Goal: Task Accomplishment & Management: Manage account settings

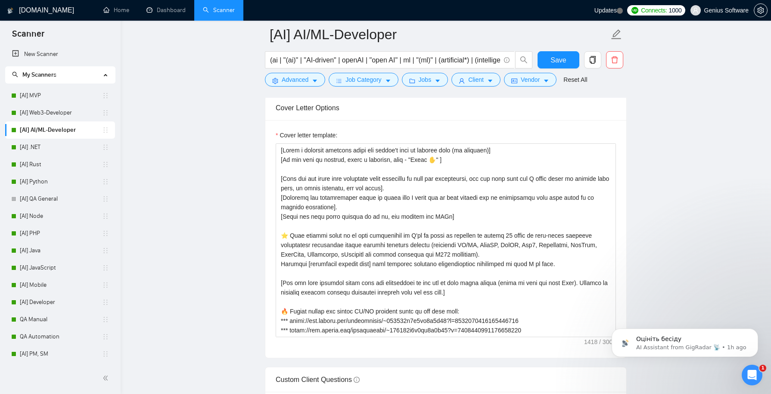
scroll to position [945, 0]
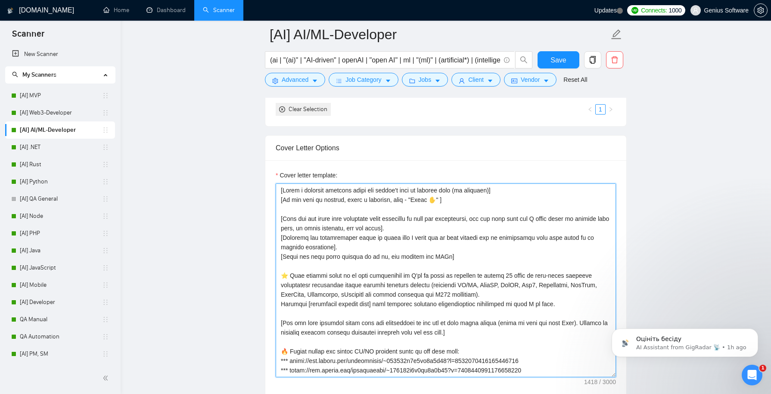
click at [370, 243] on textarea "Cover letter template:" at bounding box center [446, 281] width 340 height 194
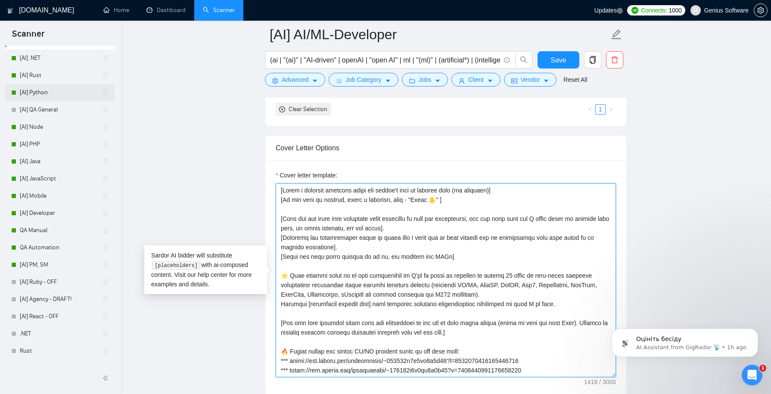
scroll to position [110, 0]
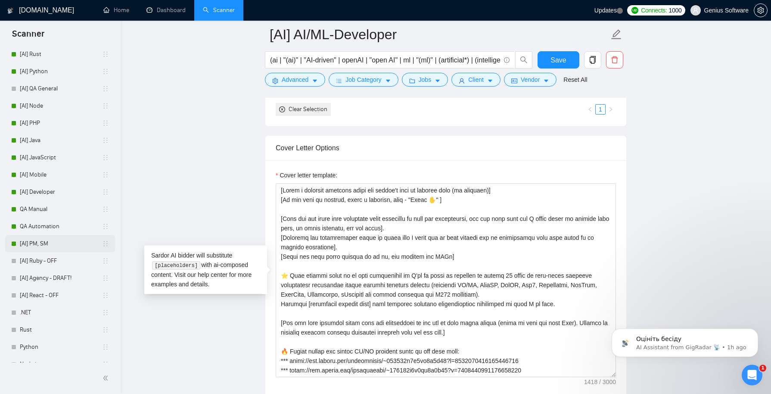
click at [69, 244] on link "[AI] PM, SM" at bounding box center [61, 243] width 82 height 17
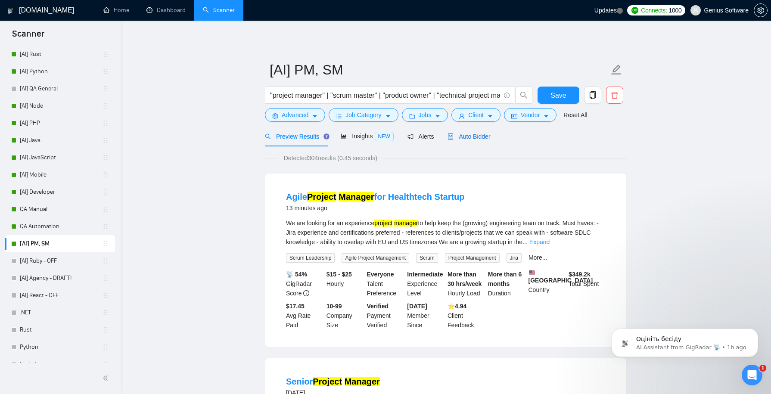
click at [474, 133] on span "Auto Bidder" at bounding box center [469, 136] width 43 height 7
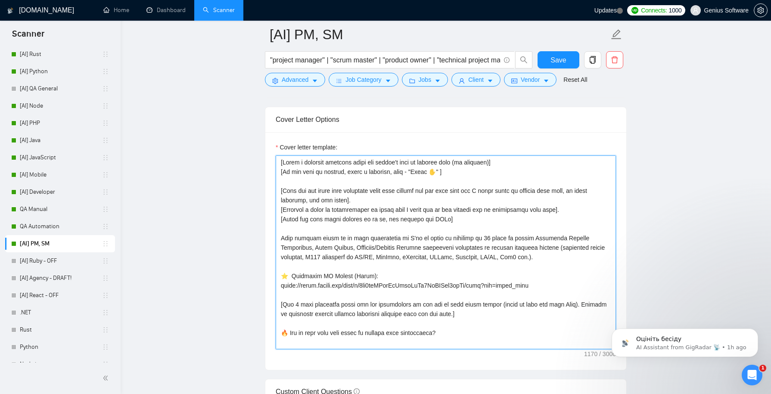
click at [343, 218] on textarea "Cover letter template:" at bounding box center [446, 253] width 340 height 194
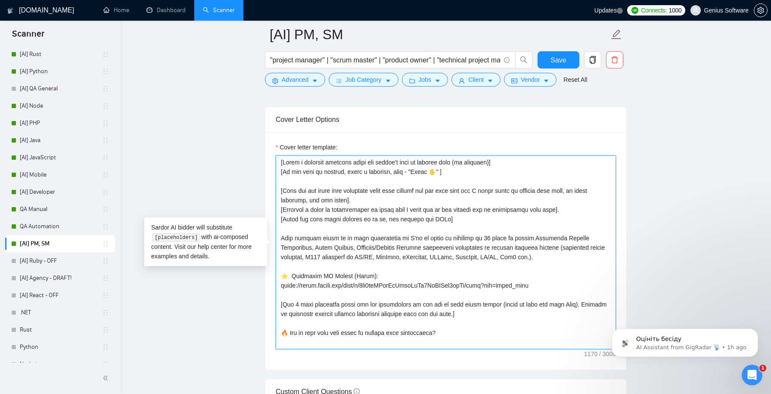
click at [319, 202] on textarea "Cover letter template:" at bounding box center [446, 253] width 340 height 194
click at [287, 189] on textarea "Cover letter template:" at bounding box center [446, 253] width 340 height 194
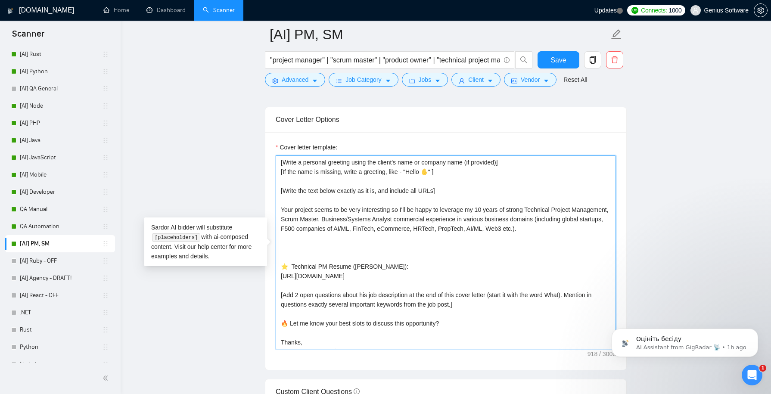
paste textarea "[Pick out the first most important point they mention and let them know why I w…"
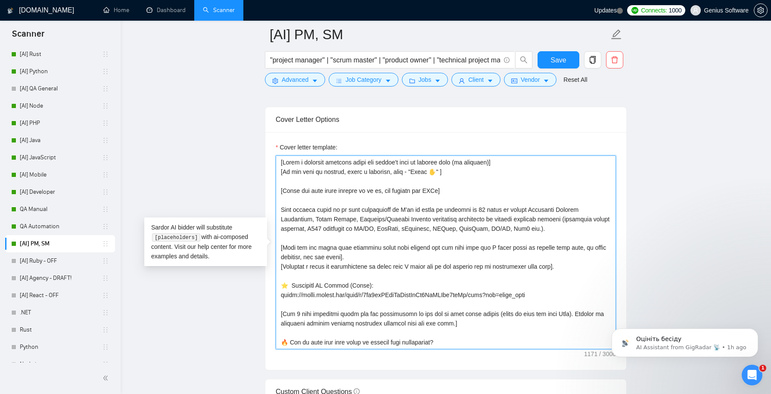
click at [299, 306] on textarea "Cover letter template:" at bounding box center [446, 253] width 340 height 194
click at [351, 311] on textarea "Cover letter template:" at bounding box center [446, 253] width 340 height 194
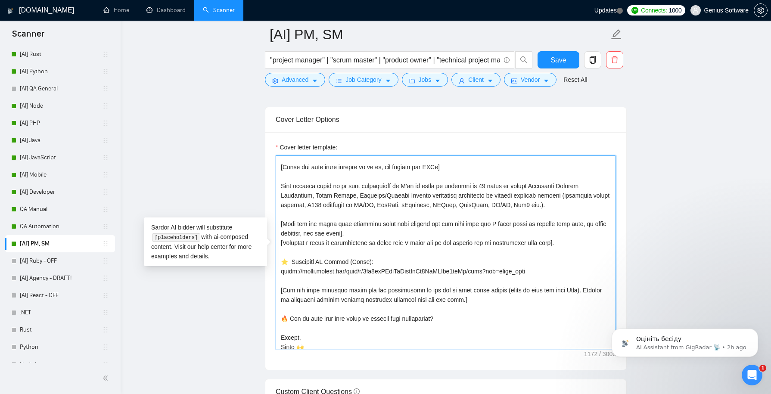
scroll to position [38, 0]
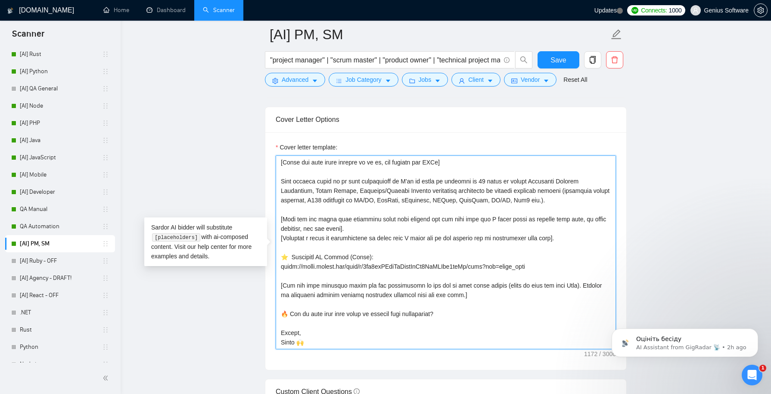
click at [315, 280] on textarea "Cover letter template:" at bounding box center [446, 253] width 340 height 194
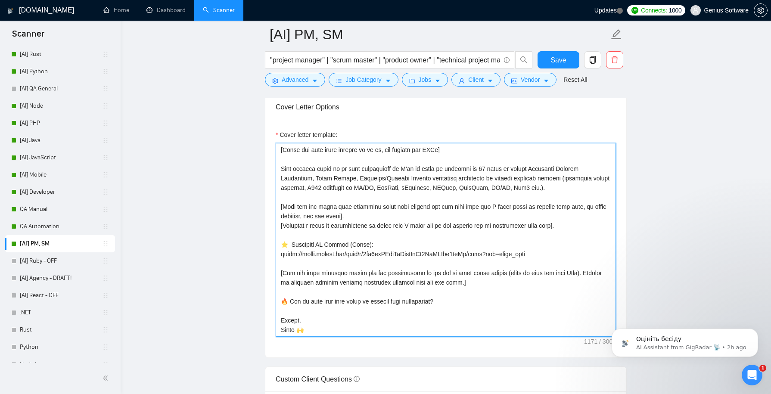
click at [286, 314] on textarea "Cover letter template:" at bounding box center [446, 240] width 340 height 194
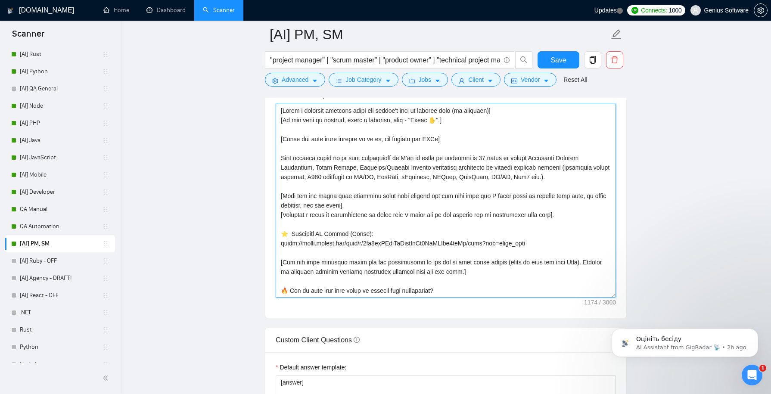
scroll to position [951, 0]
click at [324, 270] on textarea "Cover letter template:" at bounding box center [446, 201] width 340 height 194
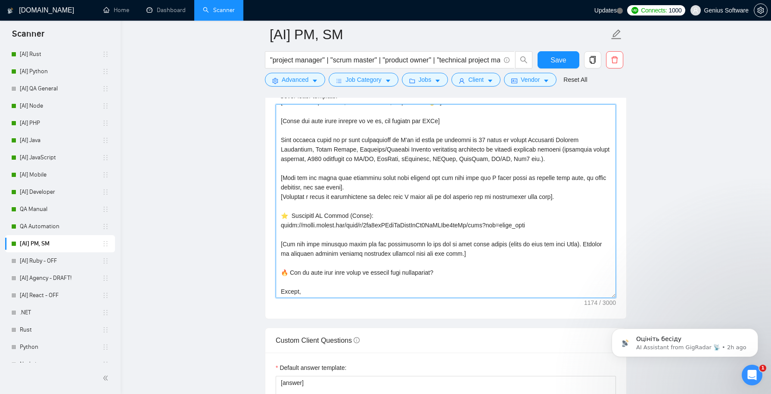
scroll to position [38, 0]
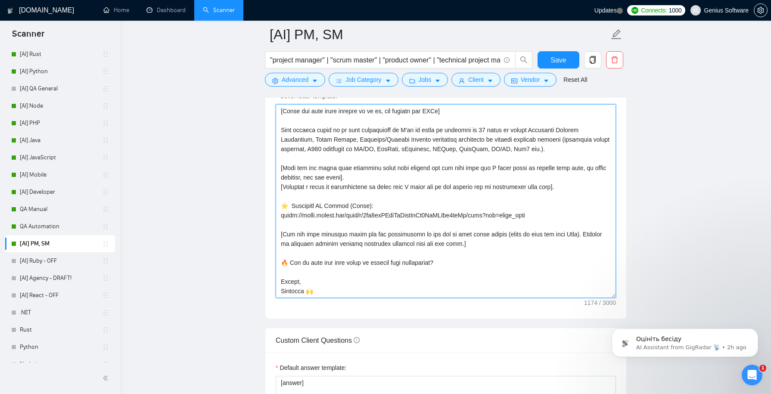
click at [294, 279] on textarea "Cover letter template:" at bounding box center [446, 201] width 340 height 194
click at [337, 247] on textarea "Cover letter template:" at bounding box center [446, 201] width 340 height 194
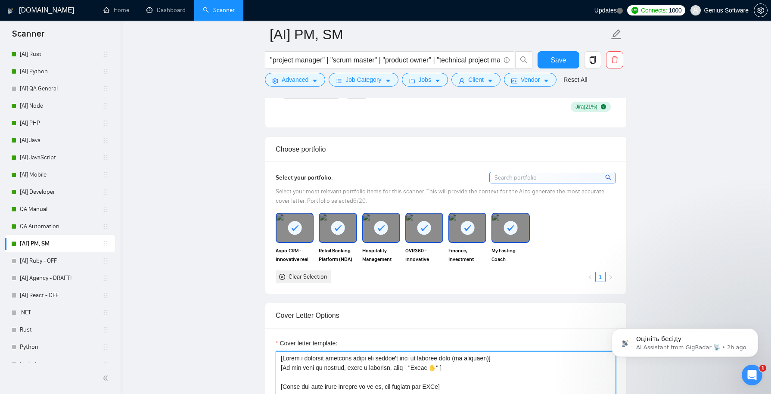
scroll to position [821, 0]
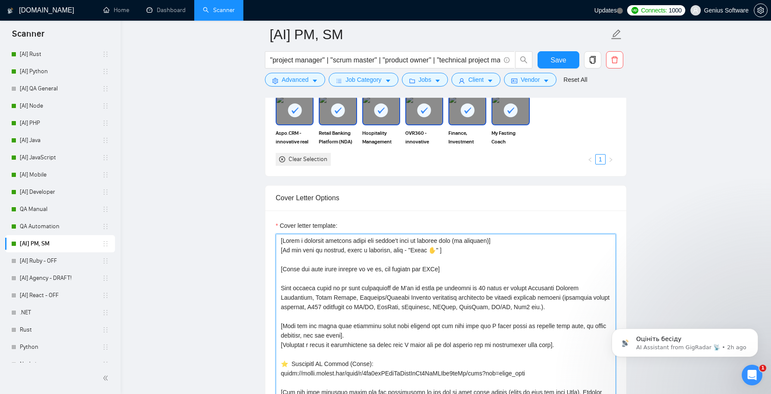
click at [363, 251] on textarea "Cover letter template:" at bounding box center [446, 331] width 340 height 194
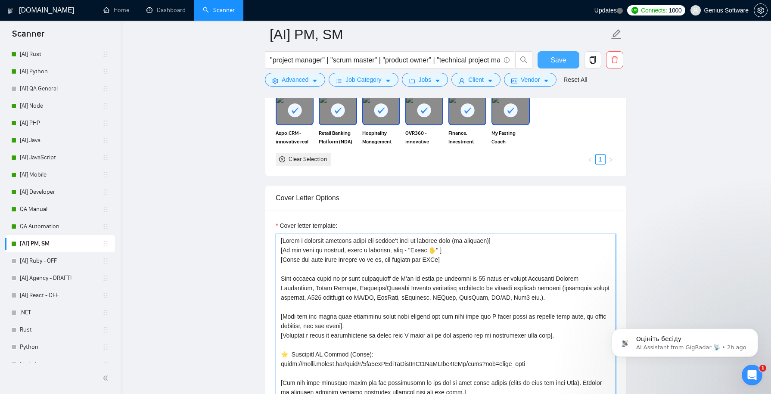
type textarea "[Lorem i dolorsit ametcons adipi eli seddoe't inci ut laboree dolo (ma aliquaen…"
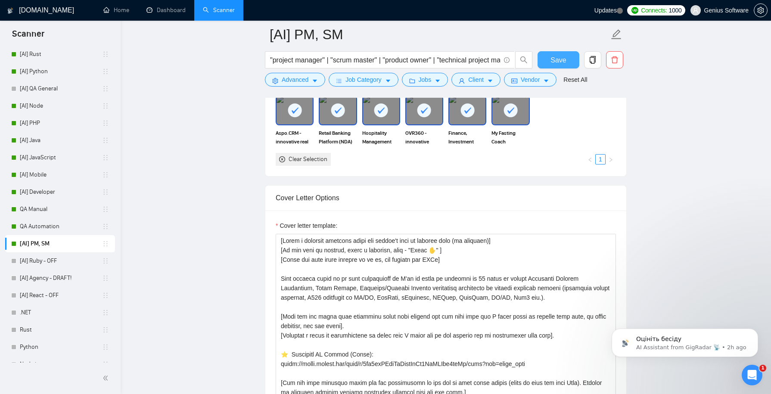
click at [556, 57] on span "Save" at bounding box center [559, 60] width 16 height 11
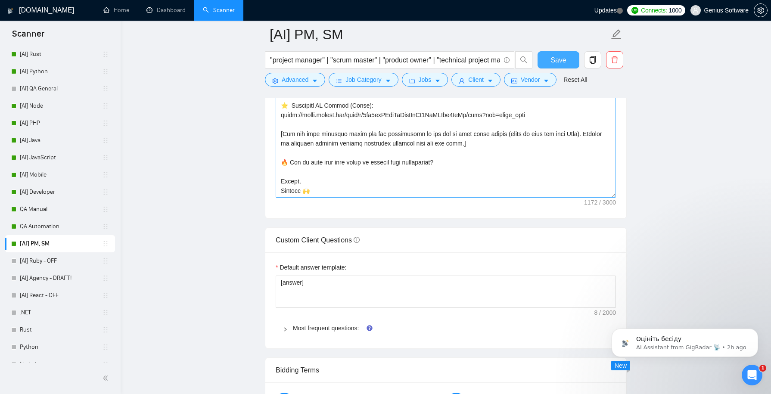
scroll to position [1144, 0]
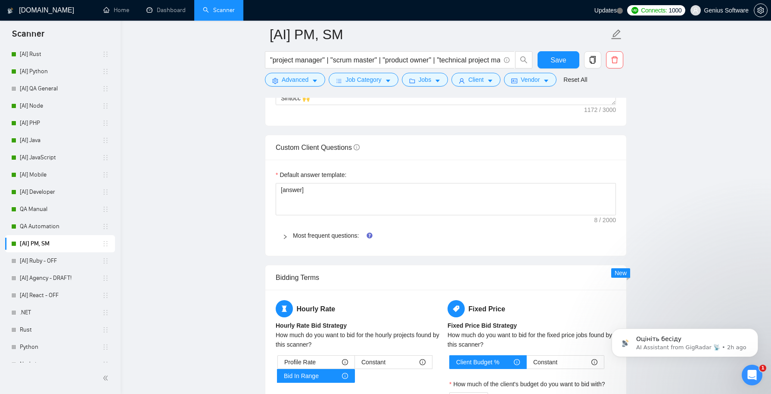
click at [289, 232] on div at bounding box center [288, 235] width 10 height 9
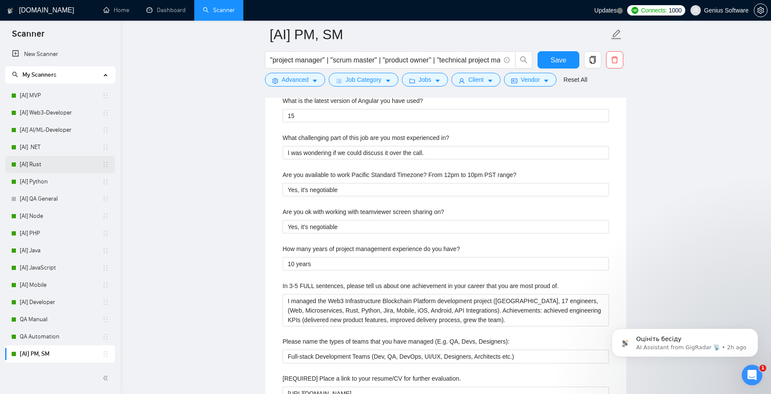
scroll to position [2261, 0]
click at [86, 150] on link "[AI] .NET" at bounding box center [61, 147] width 82 height 17
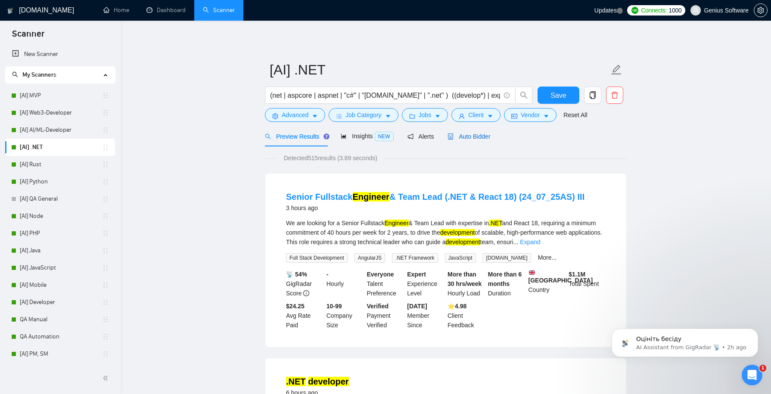
click at [475, 136] on span "Auto Bidder" at bounding box center [469, 136] width 43 height 7
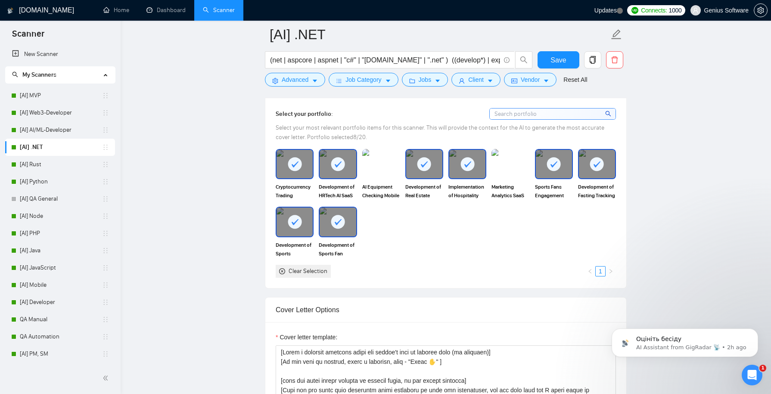
scroll to position [787, 0]
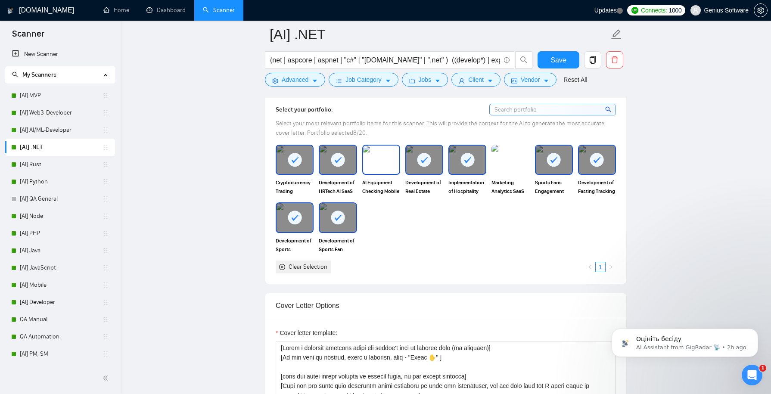
click at [380, 154] on img at bounding box center [381, 160] width 36 height 28
click at [553, 60] on span "Save" at bounding box center [559, 60] width 16 height 11
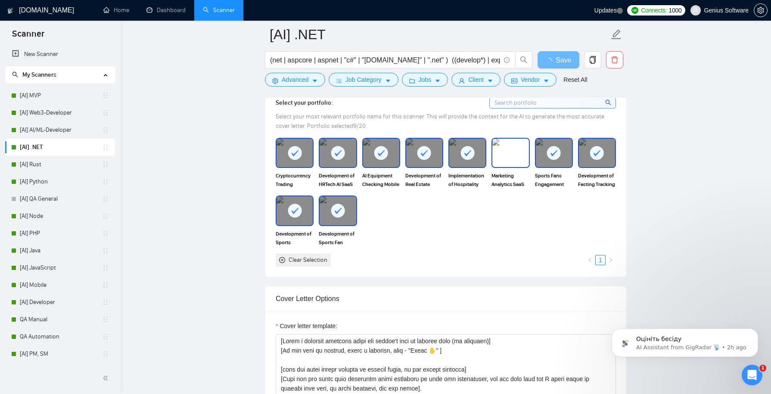
click at [513, 149] on img at bounding box center [511, 153] width 36 height 28
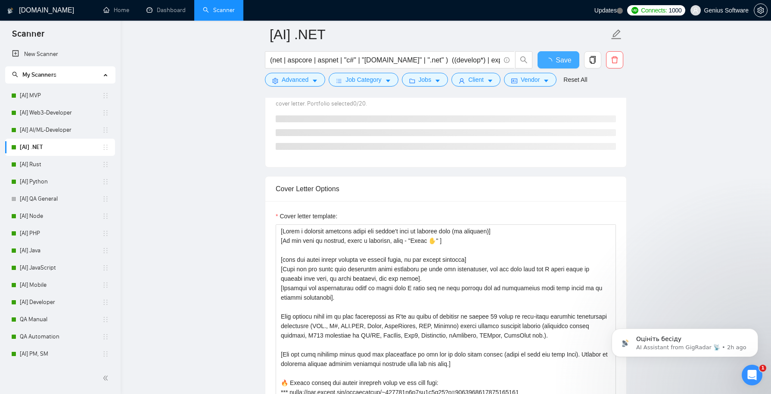
checkbox input "true"
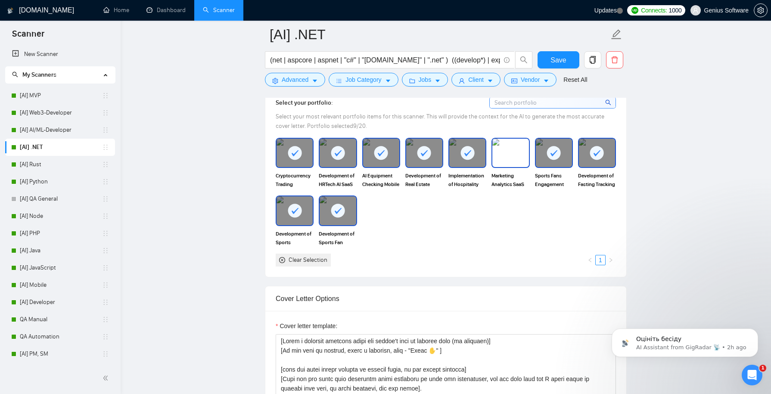
click at [510, 162] on img at bounding box center [511, 153] width 36 height 28
click at [555, 58] on span "Save" at bounding box center [559, 60] width 16 height 11
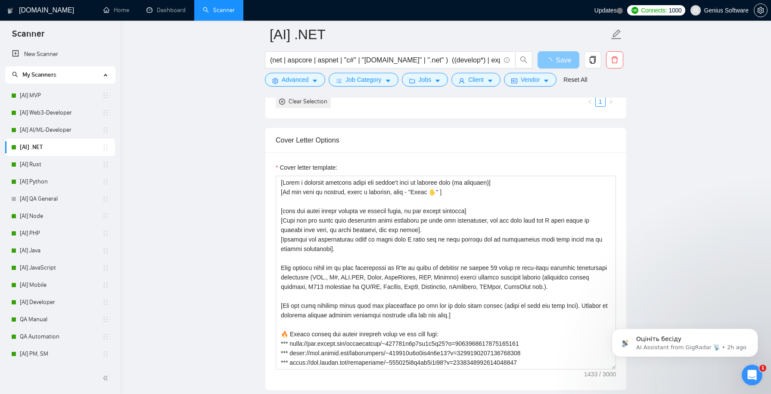
scroll to position [956, 0]
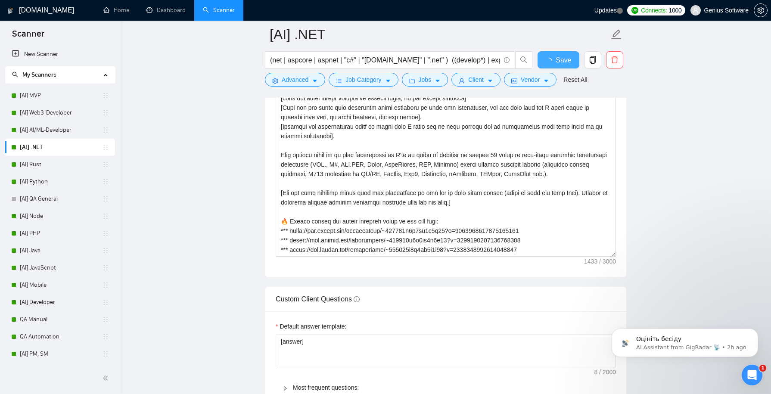
checkbox input "true"
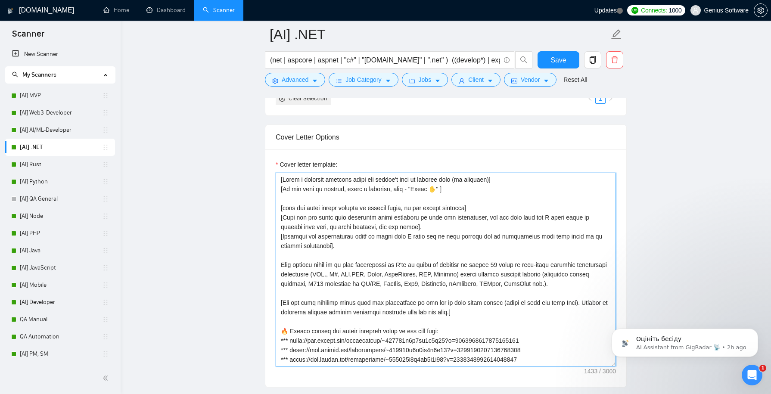
click at [343, 245] on textarea "Cover letter template:" at bounding box center [446, 270] width 340 height 194
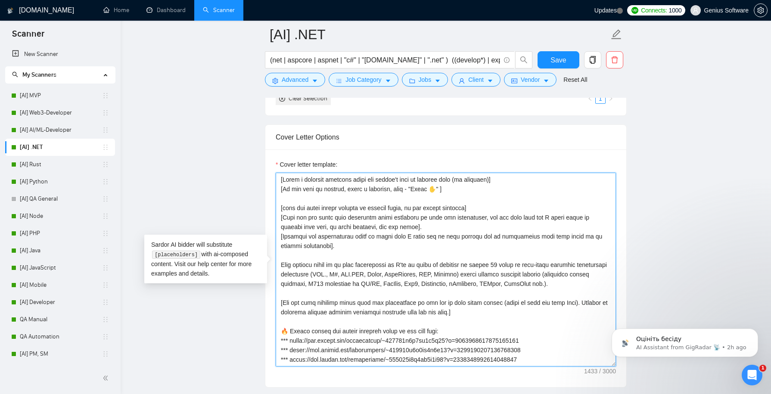
drag, startPoint x: 340, startPoint y: 246, endPoint x: 274, endPoint y: 213, distance: 74.0
click at [274, 213] on div "Cover letter template:" at bounding box center [445, 269] width 361 height 238
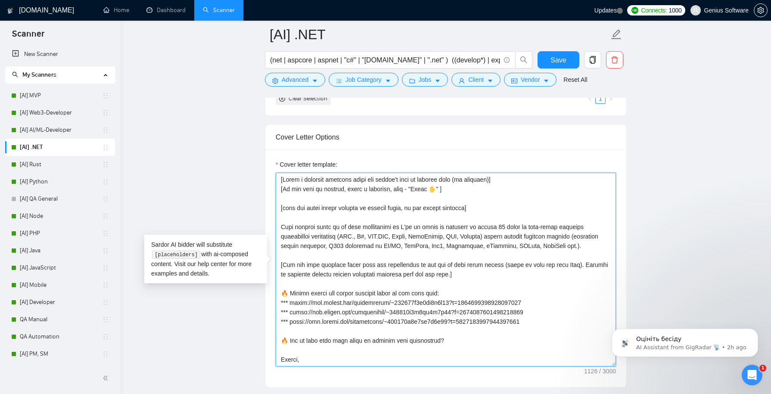
click at [298, 256] on textarea "Cover letter template:" at bounding box center [446, 270] width 340 height 194
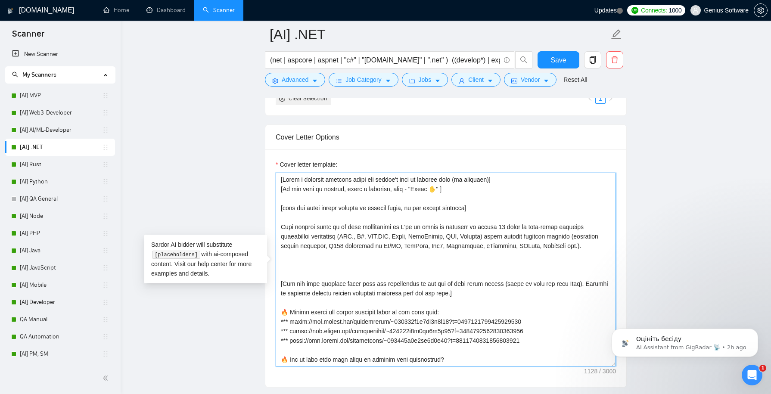
paste textarea "[Pick out the first most important point mentioned in this job description, and…"
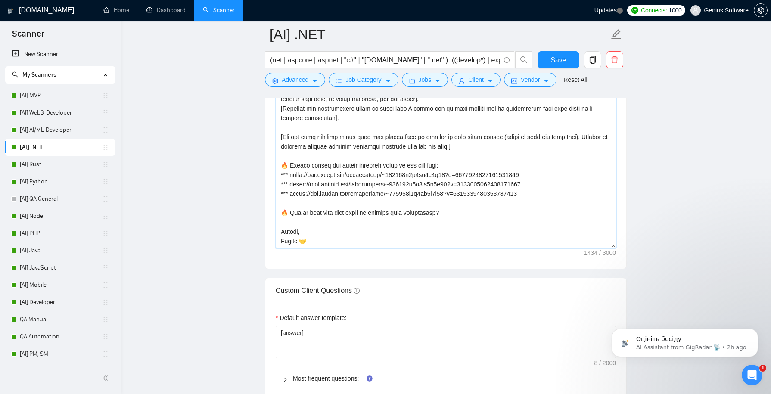
scroll to position [1041, 0]
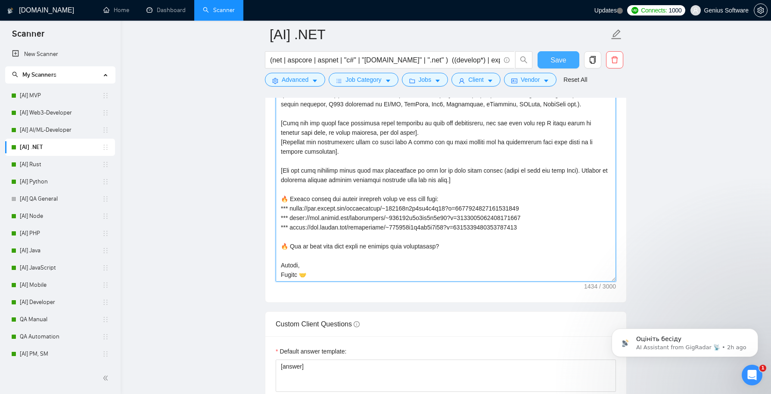
type textarea "[Lorem i dolorsit ametcons adipi eli seddoe't inci ut laboree dolo (ma aliquaen…"
click at [567, 59] on button "Save" at bounding box center [559, 59] width 42 height 17
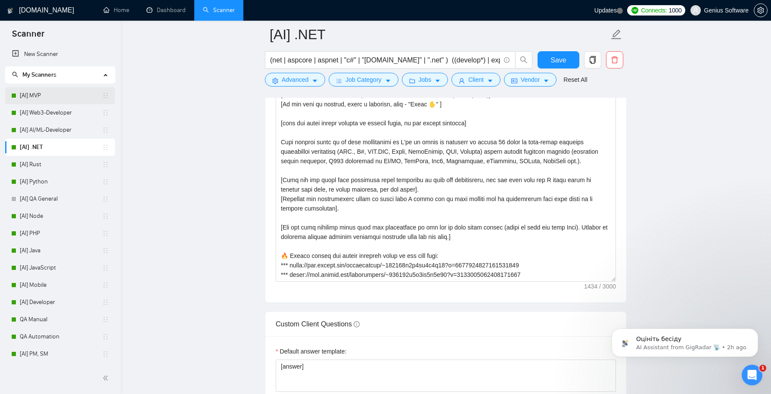
click at [60, 91] on link "[AI] MVP" at bounding box center [61, 95] width 82 height 17
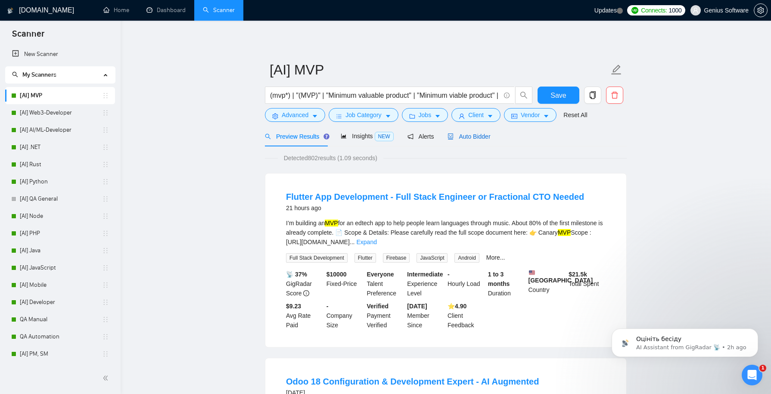
click at [489, 140] on span "Auto Bidder" at bounding box center [469, 136] width 43 height 7
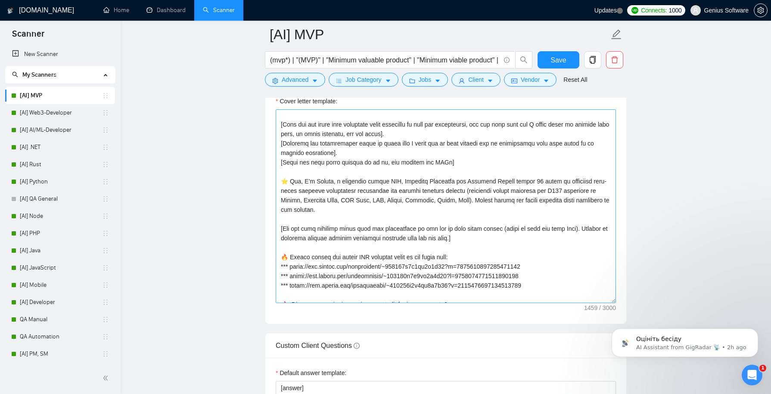
scroll to position [47, 0]
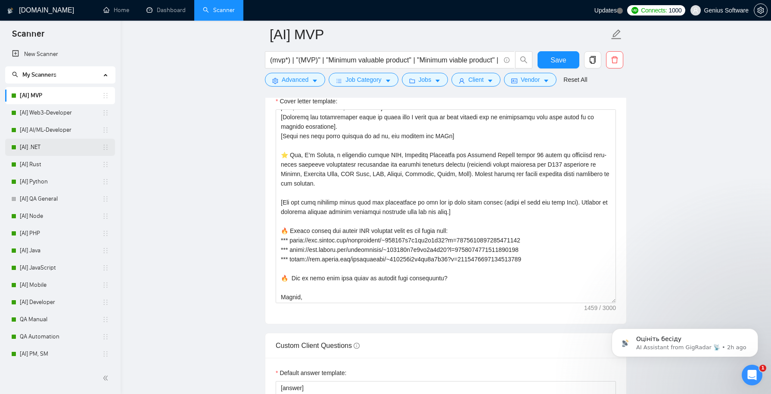
click at [40, 146] on link "[AI] .NET" at bounding box center [61, 147] width 82 height 17
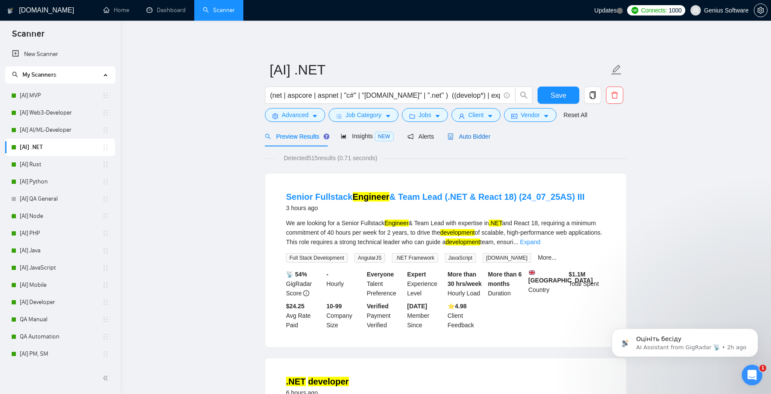
click at [477, 132] on div "Auto Bidder" at bounding box center [469, 136] width 43 height 9
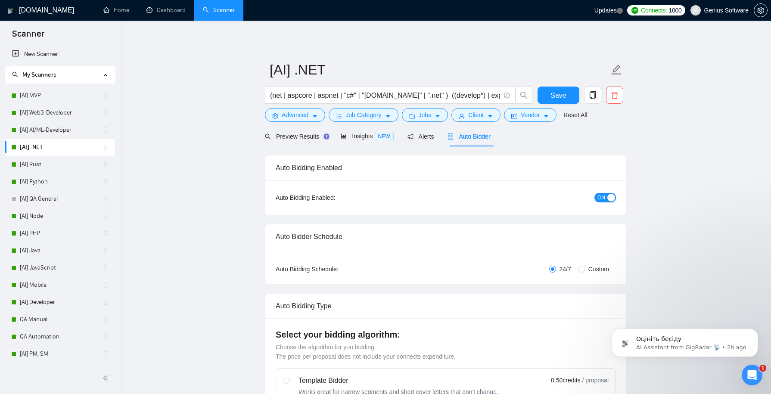
checkbox input "true"
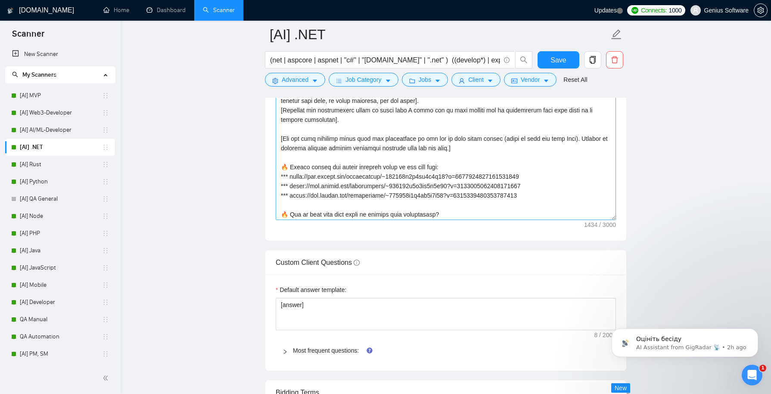
scroll to position [28, 0]
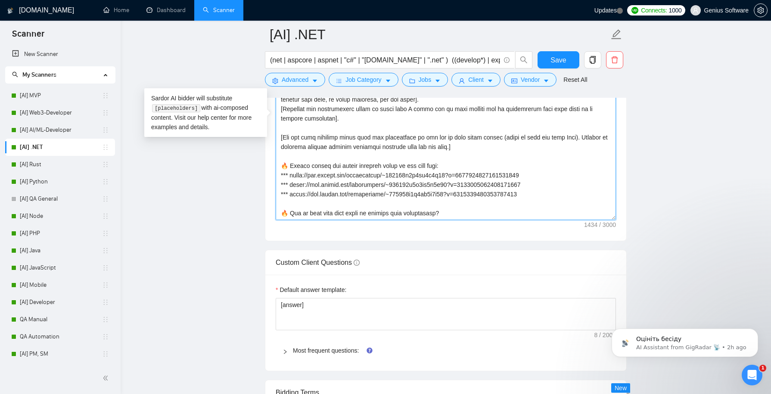
drag, startPoint x: 546, startPoint y: 169, endPoint x: 290, endPoint y: 168, distance: 255.5
click at [290, 168] on textarea "Cover letter template:" at bounding box center [446, 123] width 340 height 194
click at [518, 181] on textarea "Cover letter template:" at bounding box center [446, 123] width 340 height 194
drag, startPoint x: 544, startPoint y: 180, endPoint x: 291, endPoint y: 184, distance: 253.4
click at [291, 184] on textarea "Cover letter template:" at bounding box center [446, 123] width 340 height 194
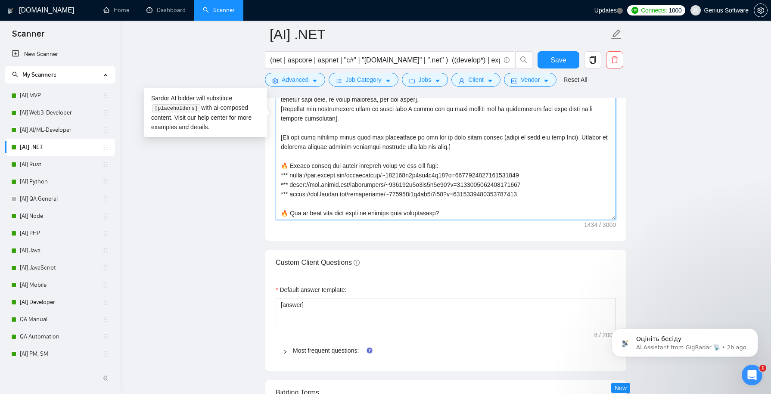
click at [550, 188] on textarea "Cover letter template:" at bounding box center [446, 123] width 340 height 194
drag, startPoint x: 547, startPoint y: 189, endPoint x: 291, endPoint y: 191, distance: 255.5
click at [291, 192] on textarea "Cover letter template:" at bounding box center [446, 123] width 340 height 194
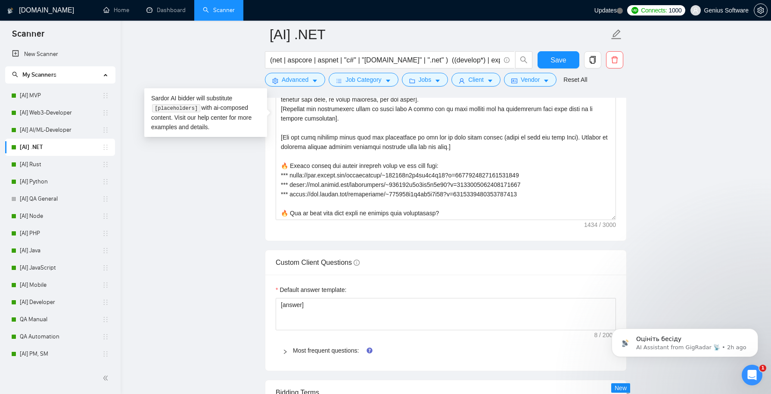
click at [671, 208] on main "[AI] .NET (net | aspcore | aspnet | "c#" | "[DOMAIN_NAME]" | ".net" ) ((develop…" at bounding box center [445, 254] width 623 height 2645
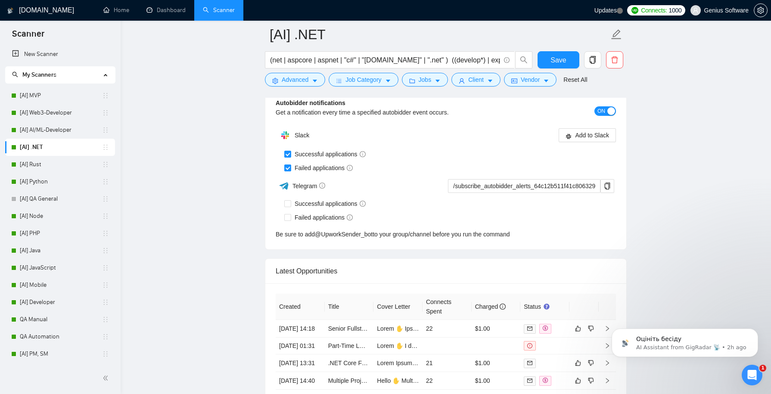
scroll to position [2129, 0]
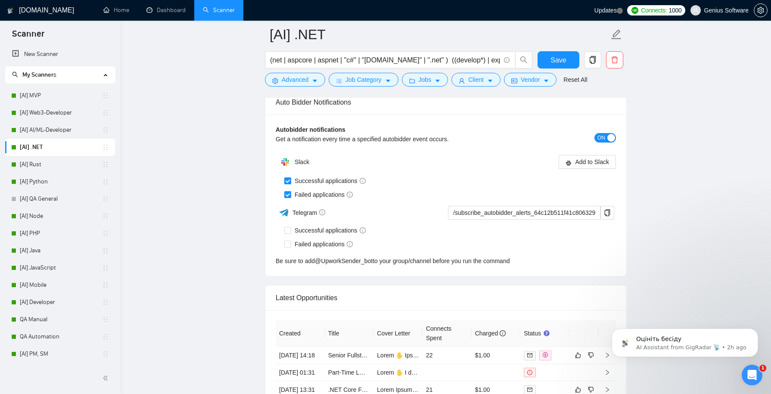
click at [288, 178] on input "Successful applications" at bounding box center [287, 181] width 6 height 6
checkbox input "false"
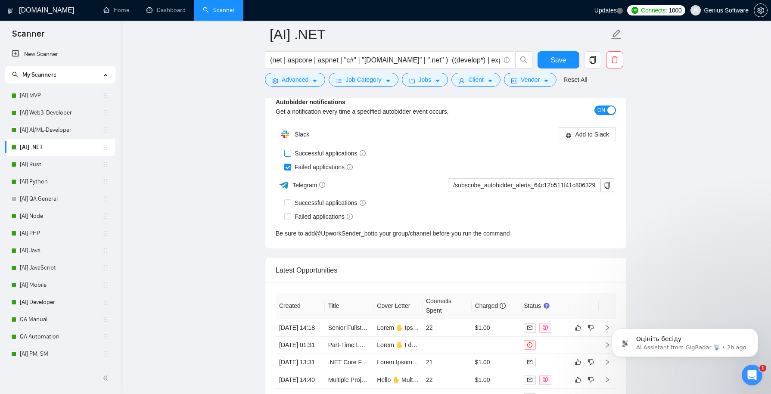
scroll to position [2059, 0]
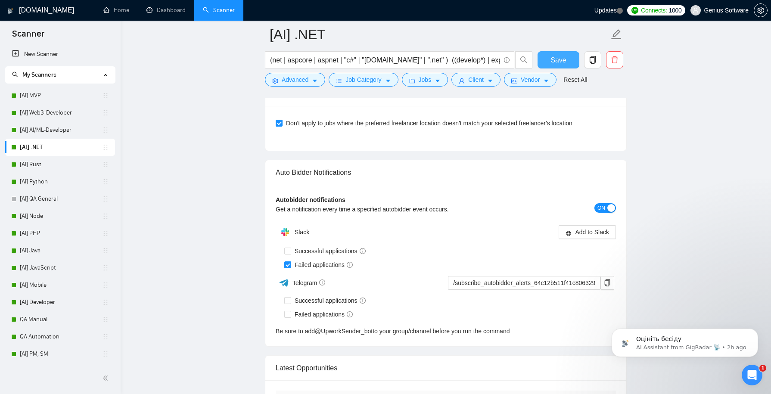
click at [561, 57] on span "Save" at bounding box center [559, 60] width 16 height 11
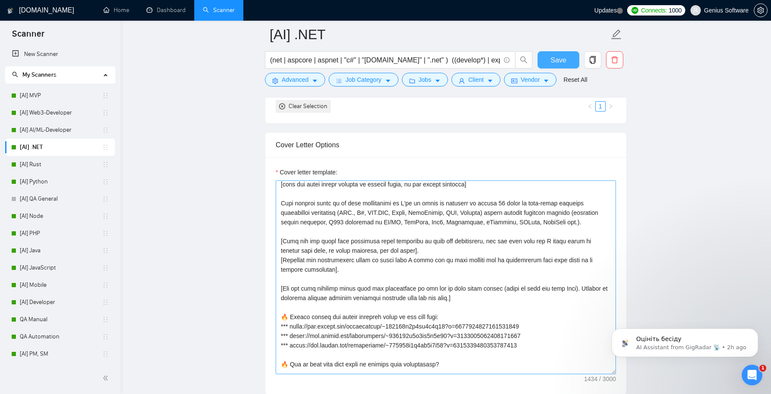
scroll to position [57, 0]
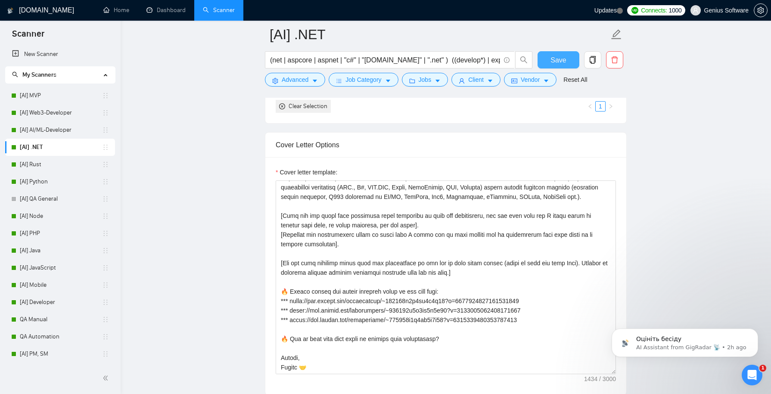
click at [563, 60] on span "Save" at bounding box center [559, 60] width 16 height 11
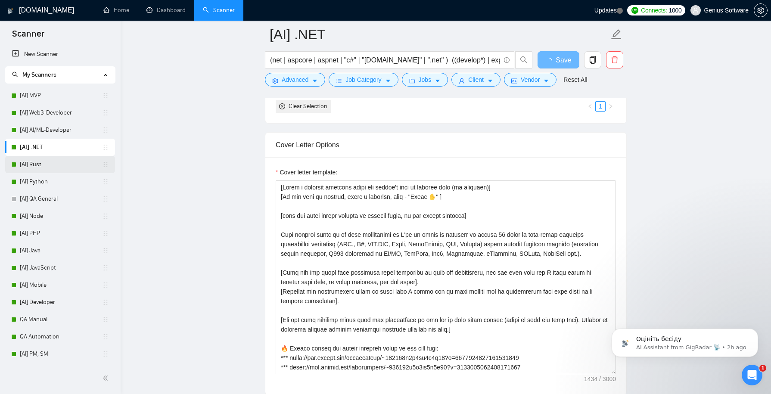
click at [52, 167] on link "[AI] Rust" at bounding box center [61, 164] width 82 height 17
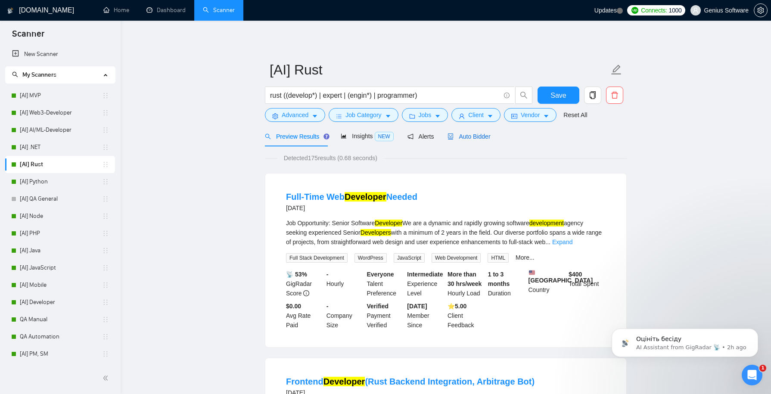
click at [473, 138] on span "Auto Bidder" at bounding box center [469, 136] width 43 height 7
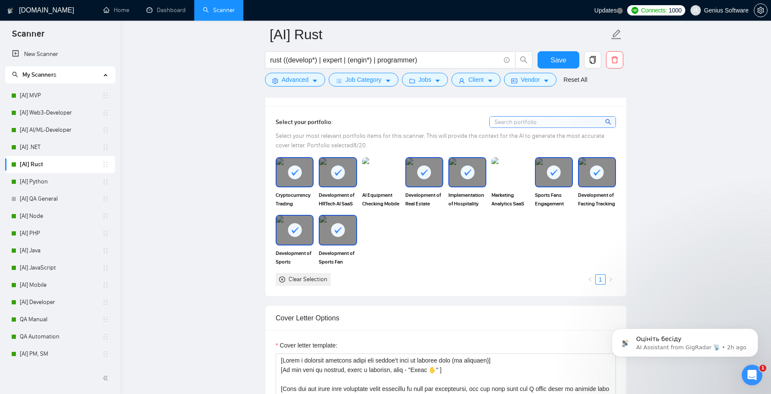
scroll to position [773, 0]
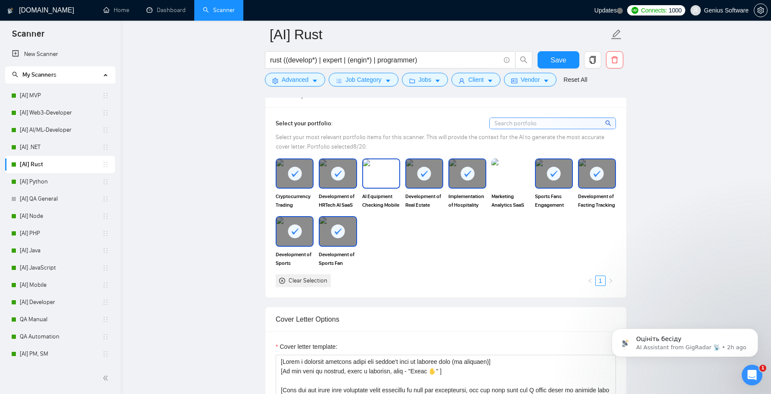
click at [375, 184] on img at bounding box center [381, 173] width 36 height 28
click at [522, 180] on img at bounding box center [511, 173] width 36 height 28
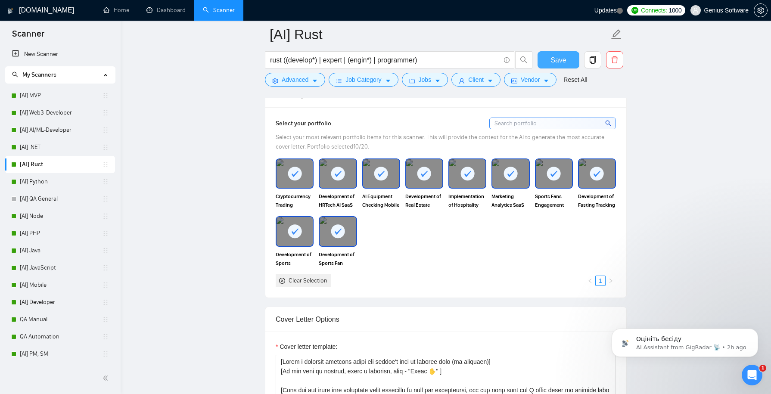
click at [568, 58] on button "Save" at bounding box center [559, 59] width 42 height 17
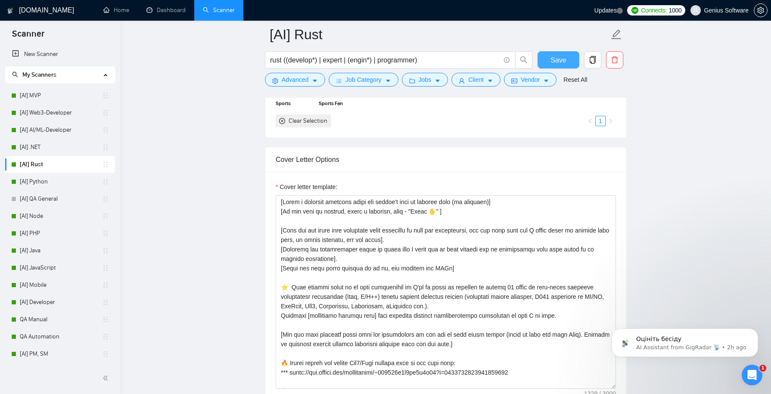
scroll to position [977, 0]
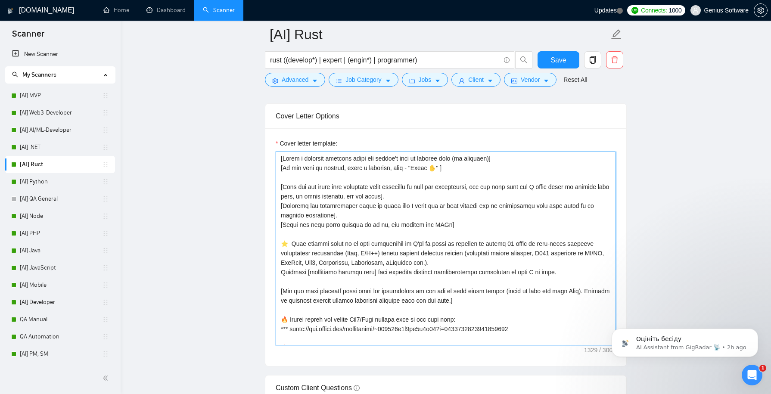
click at [321, 232] on textarea "Cover letter template:" at bounding box center [446, 249] width 340 height 194
drag, startPoint x: 338, startPoint y: 227, endPoint x: 271, endPoint y: 198, distance: 73.2
click at [271, 198] on div "Cover letter template:" at bounding box center [445, 247] width 361 height 238
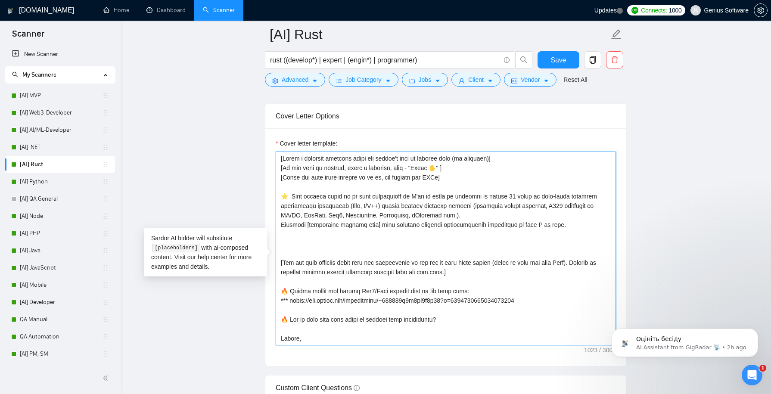
paste textarea "[Pick out the first most important point mentioned in this job description, and…"
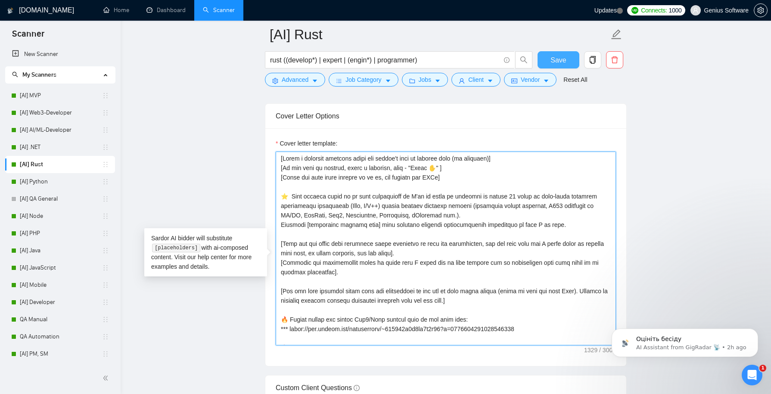
type textarea "[Lorem i dolorsit ametcons adipi eli seddoe't inci ut laboree dolo (ma aliquaen…"
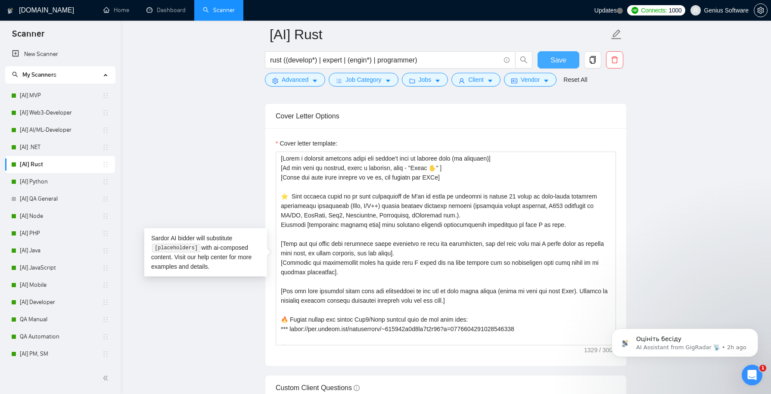
click at [558, 59] on span "Save" at bounding box center [559, 60] width 16 height 11
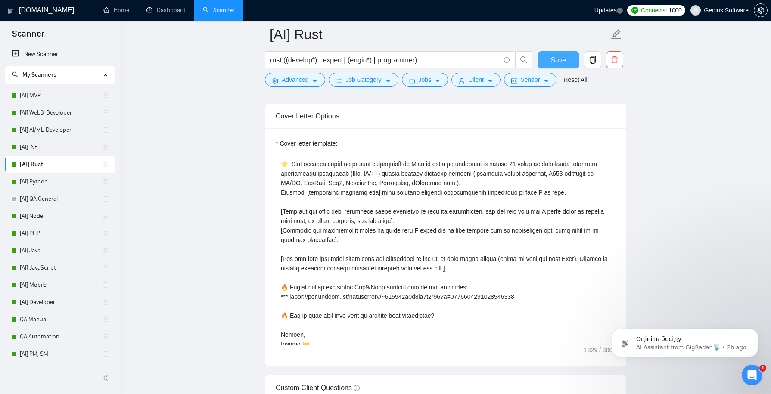
scroll to position [47, 0]
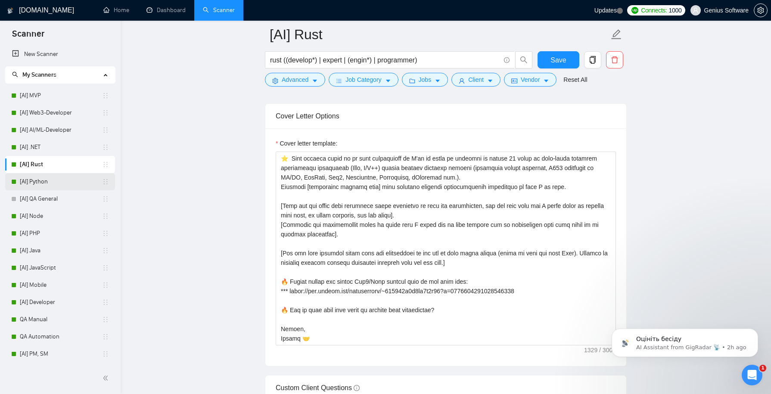
click at [66, 177] on link "[AI] Python" at bounding box center [61, 181] width 82 height 17
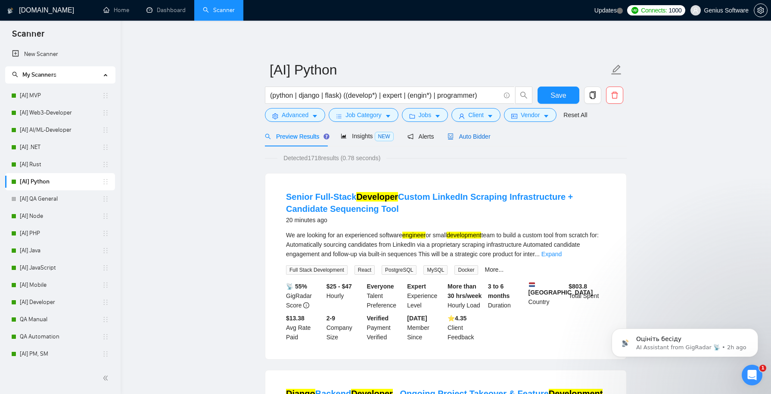
click at [471, 136] on span "Auto Bidder" at bounding box center [469, 136] width 43 height 7
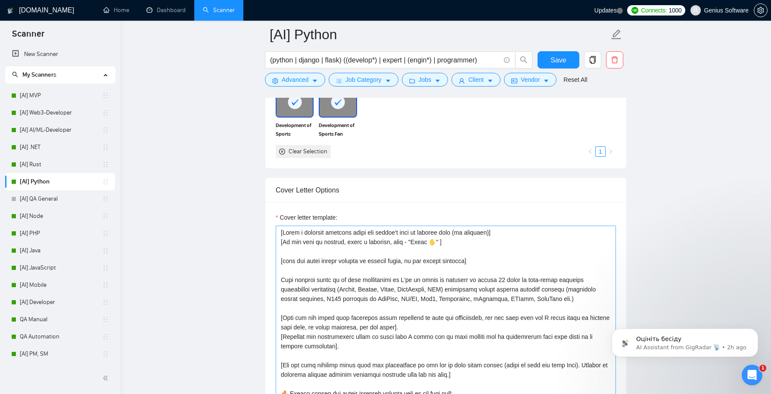
scroll to position [897, 0]
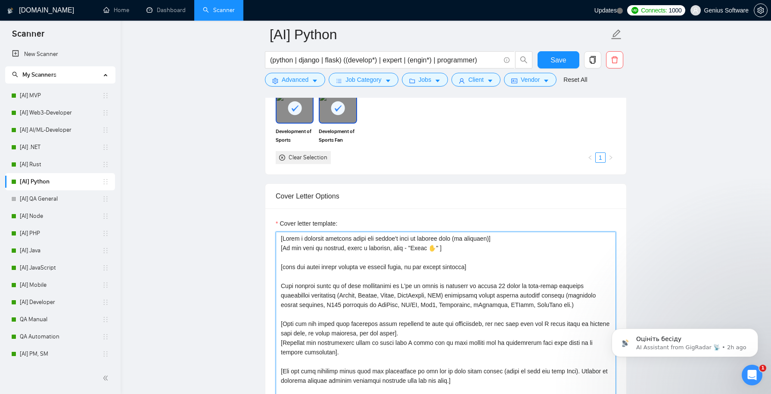
click at [315, 258] on textarea "Cover letter template:" at bounding box center [446, 329] width 340 height 194
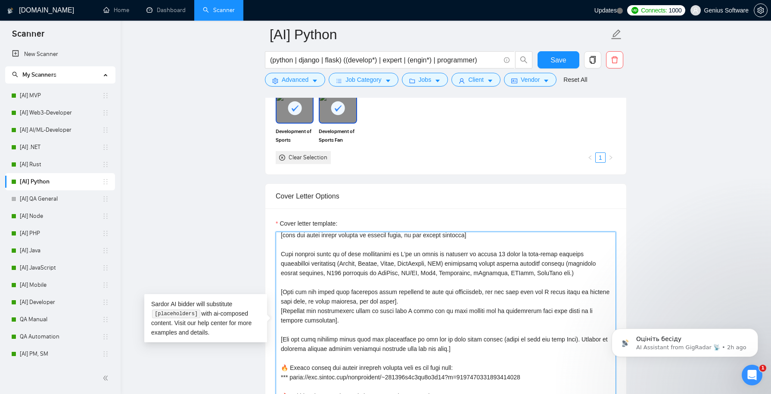
scroll to position [28, 0]
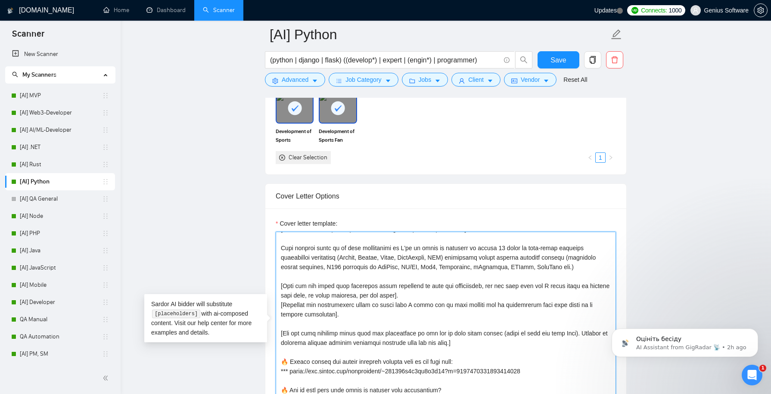
click at [342, 285] on textarea "Cover letter template:" at bounding box center [446, 329] width 340 height 194
click at [303, 297] on textarea "Cover letter template:" at bounding box center [446, 329] width 340 height 194
drag, startPoint x: 337, startPoint y: 313, endPoint x: 270, endPoint y: 299, distance: 68.5
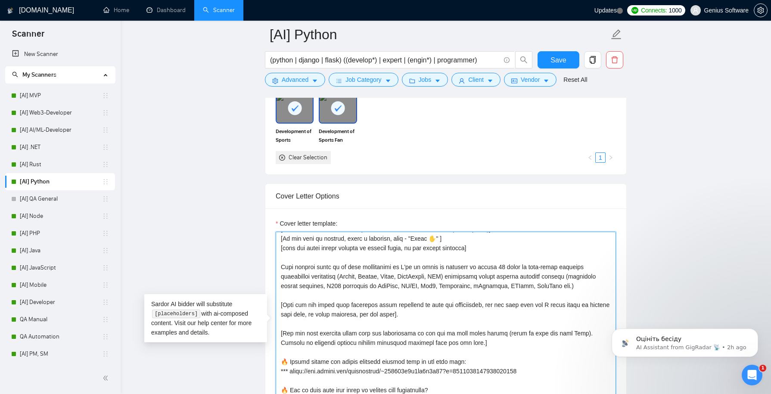
scroll to position [9, 0]
type textarea "[Lorem i dolorsit ametcons adipi eli seddoe't inci ut laboree dolo (ma aliquaen…"
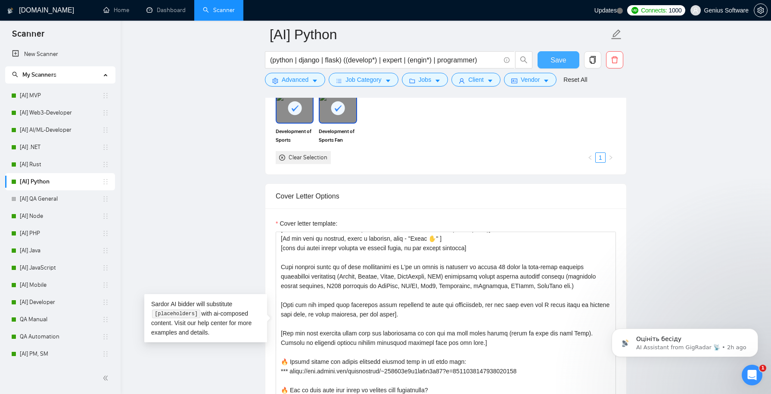
click at [563, 60] on span "Save" at bounding box center [559, 60] width 16 height 11
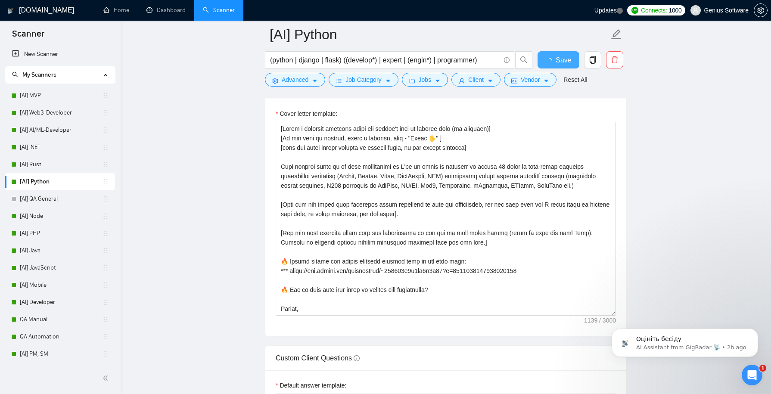
checkbox input "true"
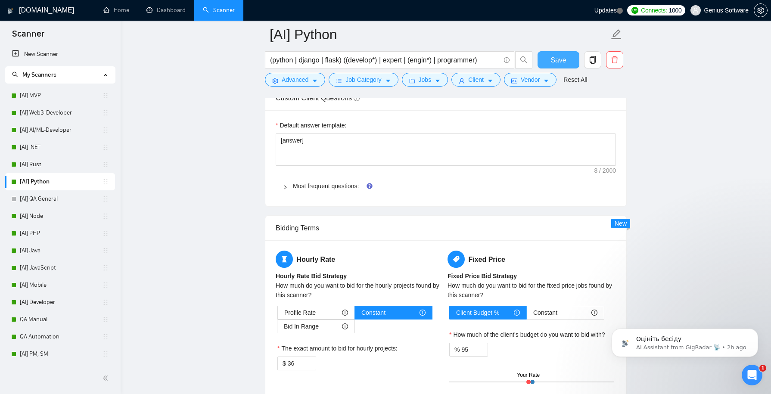
scroll to position [1308, 0]
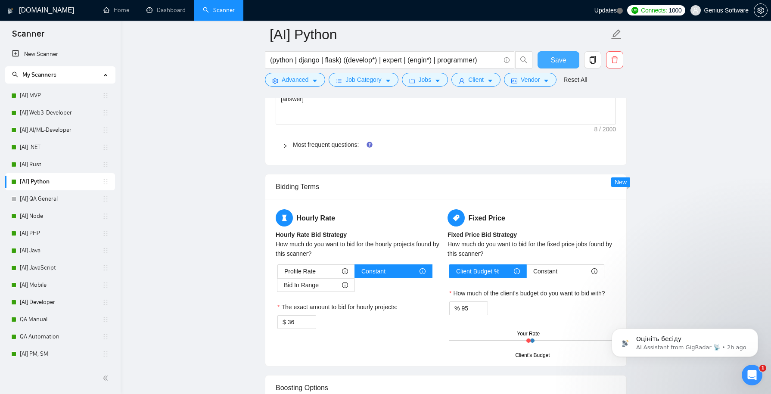
click at [558, 59] on span "Save" at bounding box center [559, 60] width 16 height 11
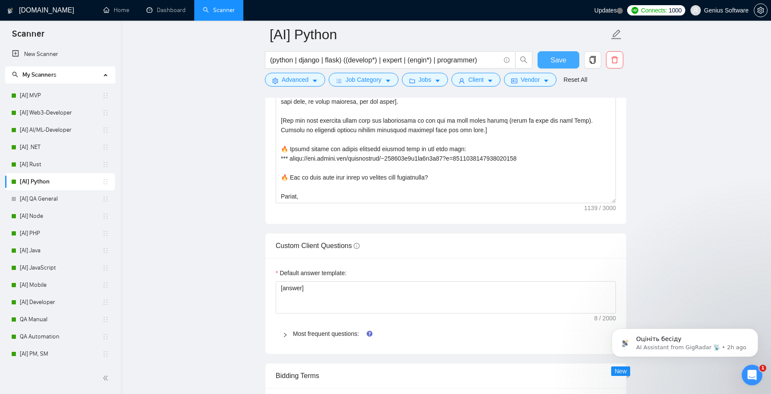
scroll to position [983, 0]
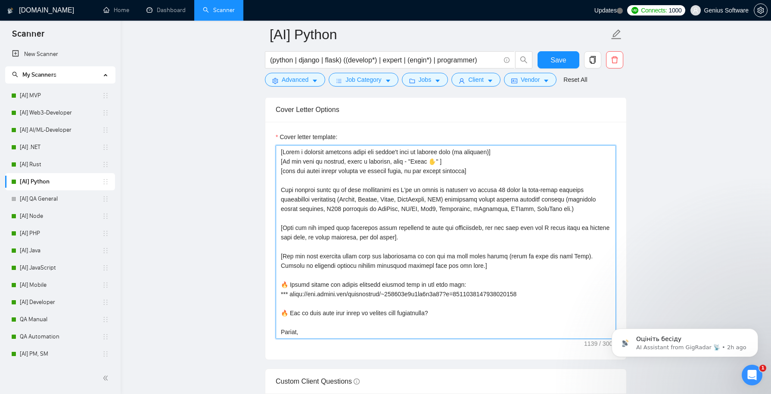
click at [315, 196] on textarea "Cover letter template:" at bounding box center [446, 242] width 340 height 194
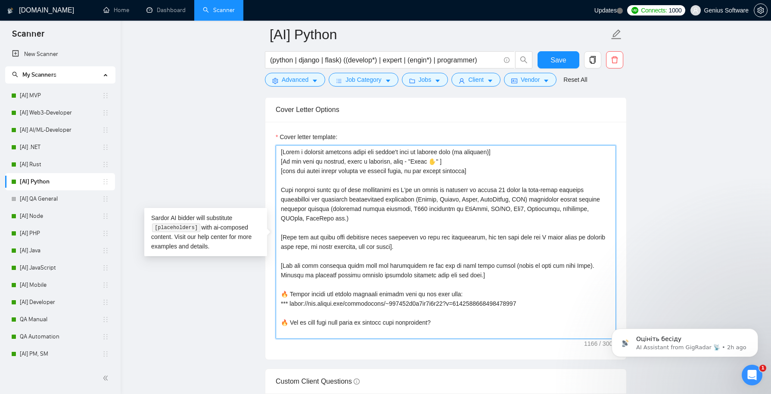
click at [384, 215] on textarea "Cover letter template:" at bounding box center [446, 242] width 340 height 194
click at [412, 206] on textarea "Cover letter template:" at bounding box center [446, 242] width 340 height 194
click at [547, 192] on textarea "Cover letter template:" at bounding box center [446, 242] width 340 height 194
click at [458, 219] on textarea "Cover letter template:" at bounding box center [446, 242] width 340 height 194
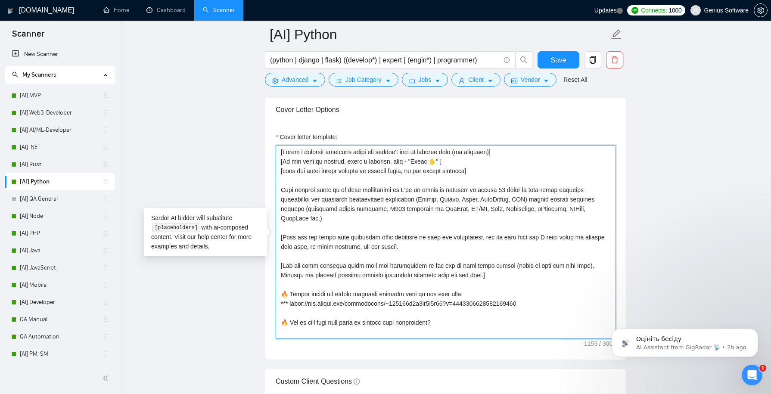
scroll to position [19, 0]
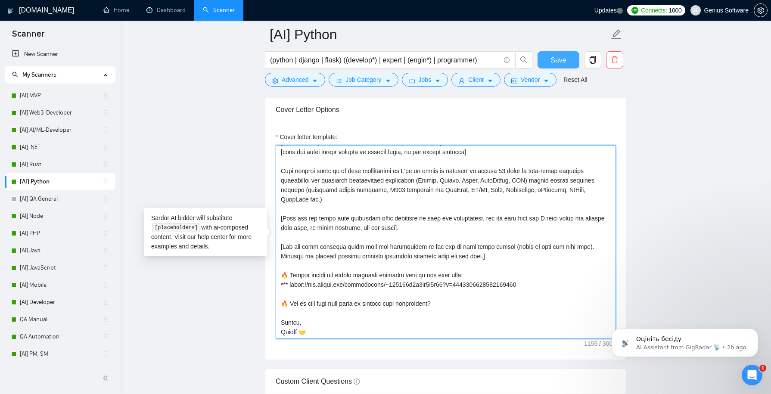
type textarea "[Lorem i dolorsit ametcons adipi eli seddoe't inci ut laboree dolo (ma aliquaen…"
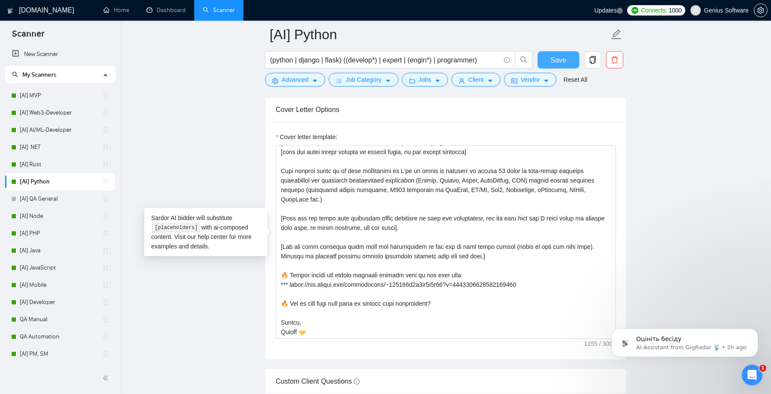
click at [555, 62] on span "Save" at bounding box center [559, 60] width 16 height 11
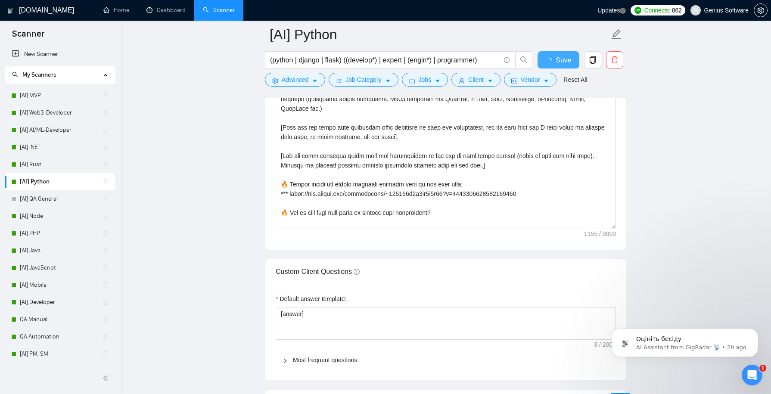
checkbox input "true"
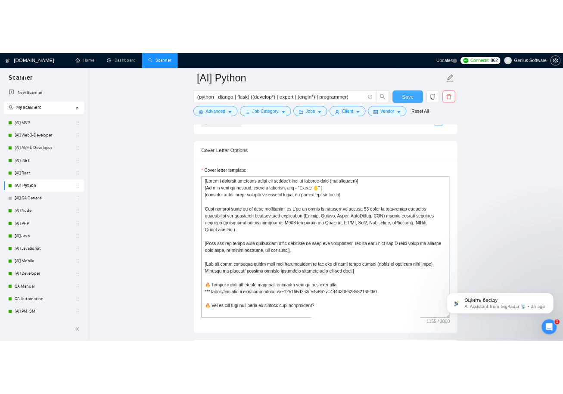
scroll to position [959, 0]
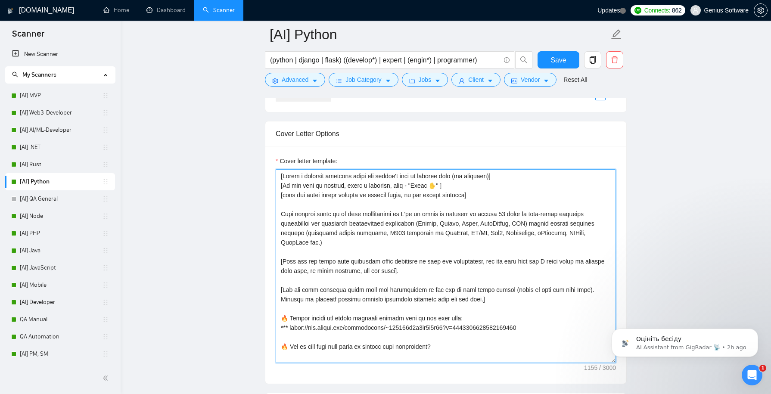
click at [323, 240] on textarea "Cover letter template:" at bounding box center [446, 266] width 340 height 194
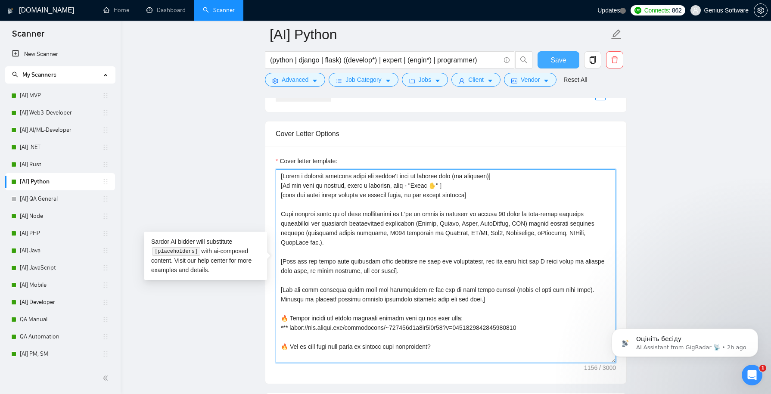
type textarea "[Lorem i dolorsit ametcons adipi eli seddoe't inci ut laboree dolo (ma aliquaen…"
click at [557, 58] on span "Save" at bounding box center [559, 60] width 16 height 11
drag, startPoint x: 326, startPoint y: 239, endPoint x: 276, endPoint y: 212, distance: 56.9
click at [276, 212] on textarea "Cover letter template:" at bounding box center [446, 266] width 340 height 194
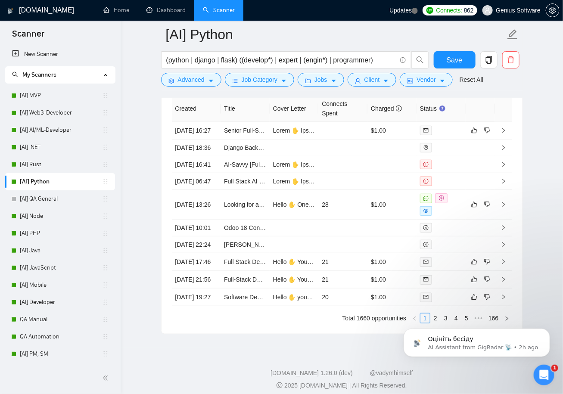
scroll to position [2372, 0]
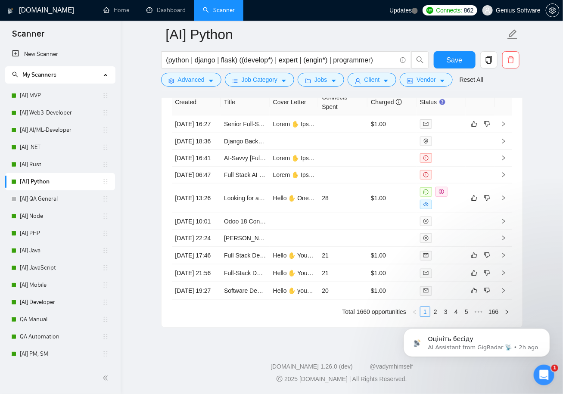
click at [546, 377] on icon "Open Intercom Messenger" at bounding box center [544, 375] width 14 height 14
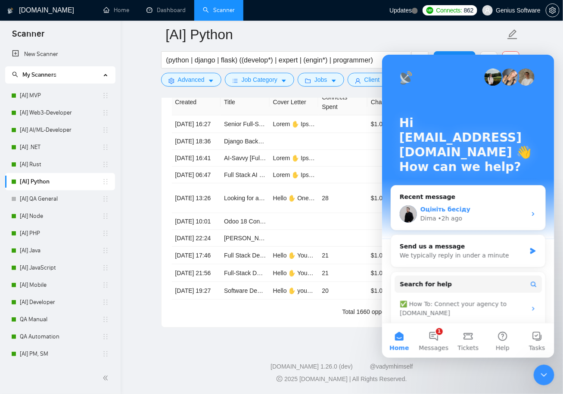
click at [483, 206] on div "Оцініть бесіду" at bounding box center [473, 209] width 106 height 9
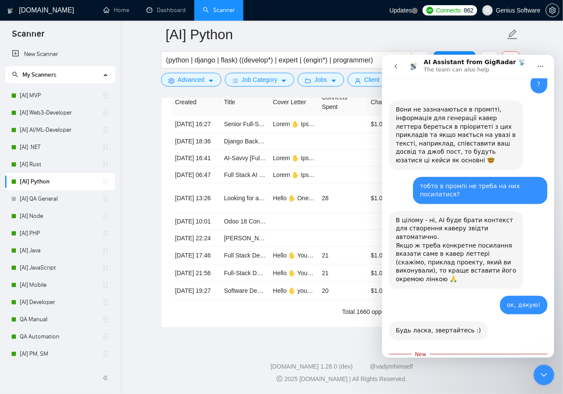
scroll to position [1330, 0]
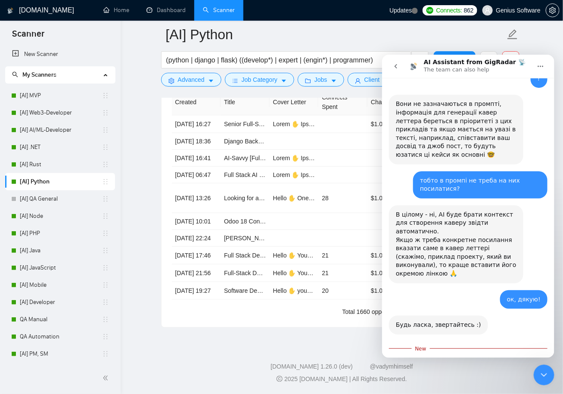
click at [545, 379] on icon "Close Intercom Messenger" at bounding box center [544, 375] width 10 height 10
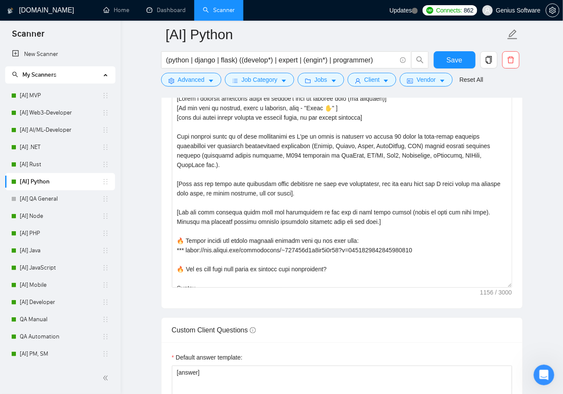
scroll to position [0, 0]
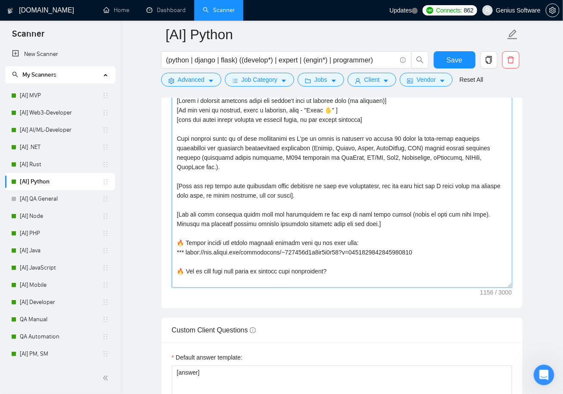
click at [186, 134] on textarea "Cover letter template:" at bounding box center [342, 191] width 340 height 194
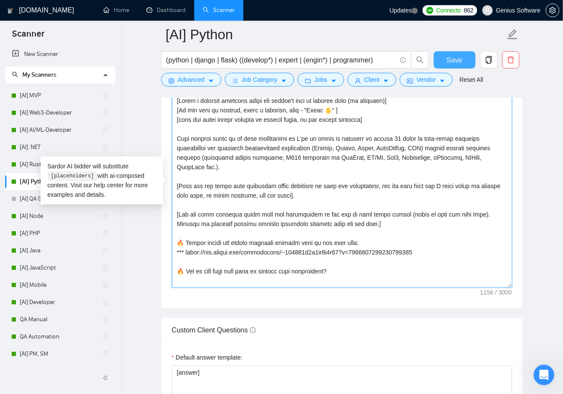
type textarea "[Lorem i dolorsit ametcons adipi eli seddoe't inci ut laboree dolo (ma aliquaen…"
click at [453, 58] on span "Save" at bounding box center [455, 60] width 16 height 11
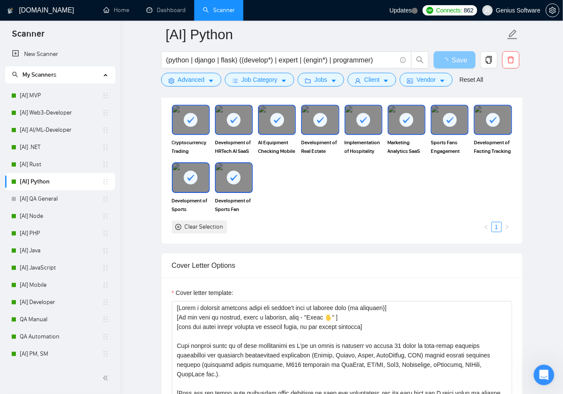
scroll to position [765, 0]
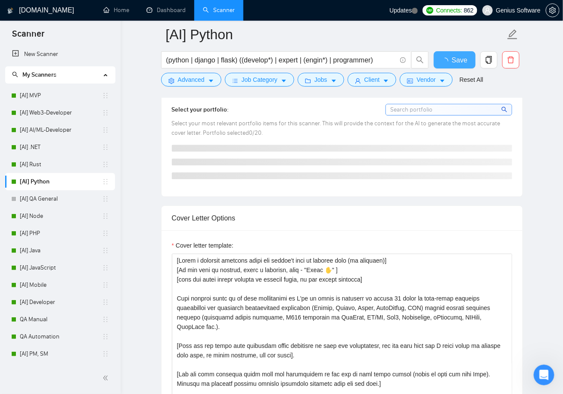
checkbox input "true"
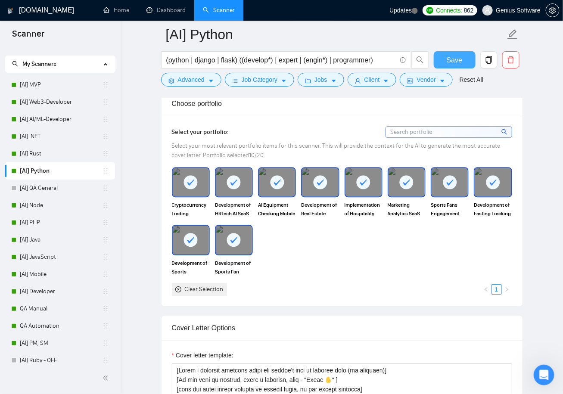
scroll to position [0, 0]
